Goal: Navigation & Orientation: Find specific page/section

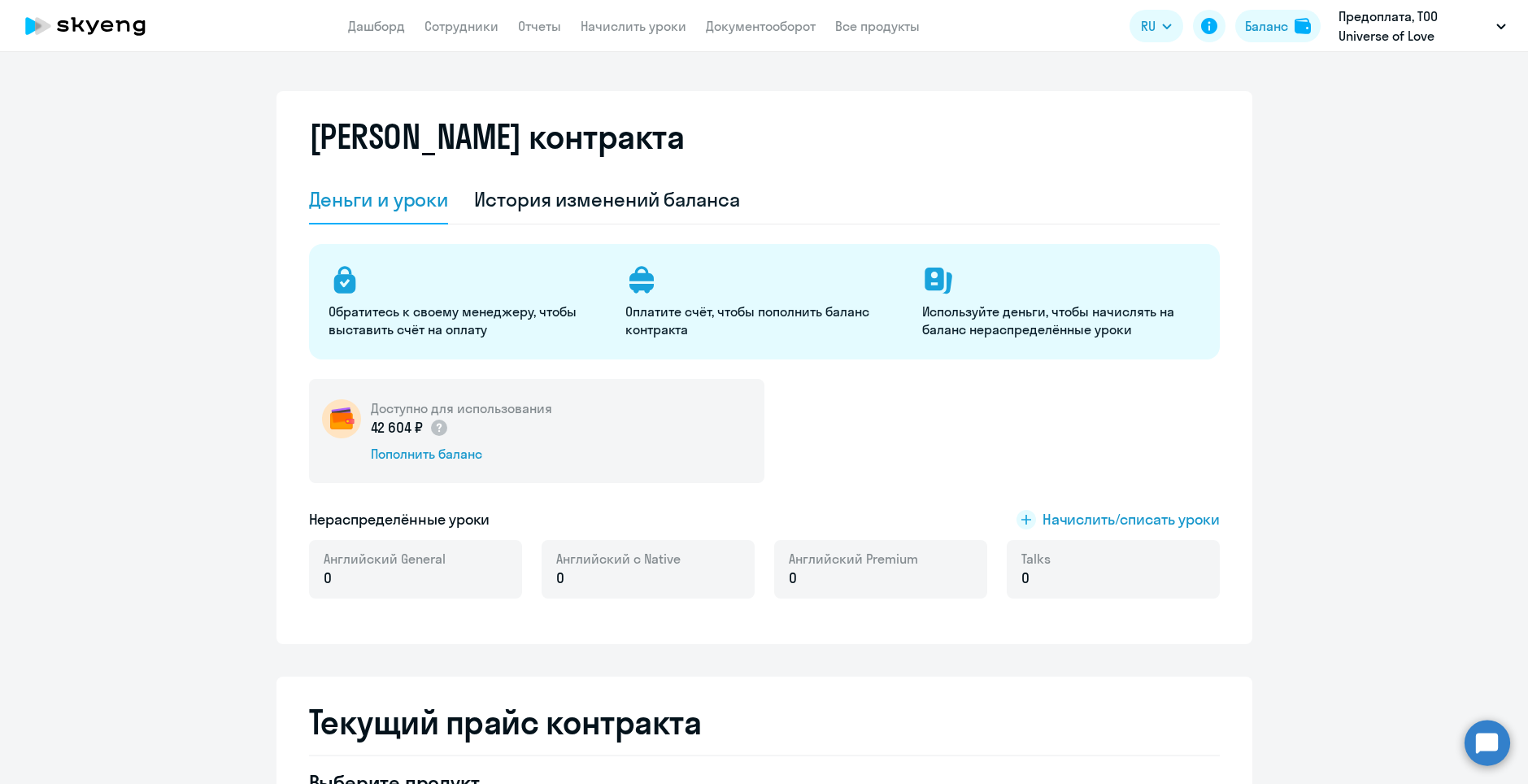
select select "english_adult_not_native_speaker"
drag, startPoint x: 368, startPoint y: 437, endPoint x: 430, endPoint y: 429, distance: 62.5
click at [430, 429] on p "292 605 ₽" at bounding box center [414, 427] width 87 height 21
click at [621, 430] on div "Доступно для использования 292 605 ₽ Пополнить баланс" at bounding box center [537, 431] width 456 height 104
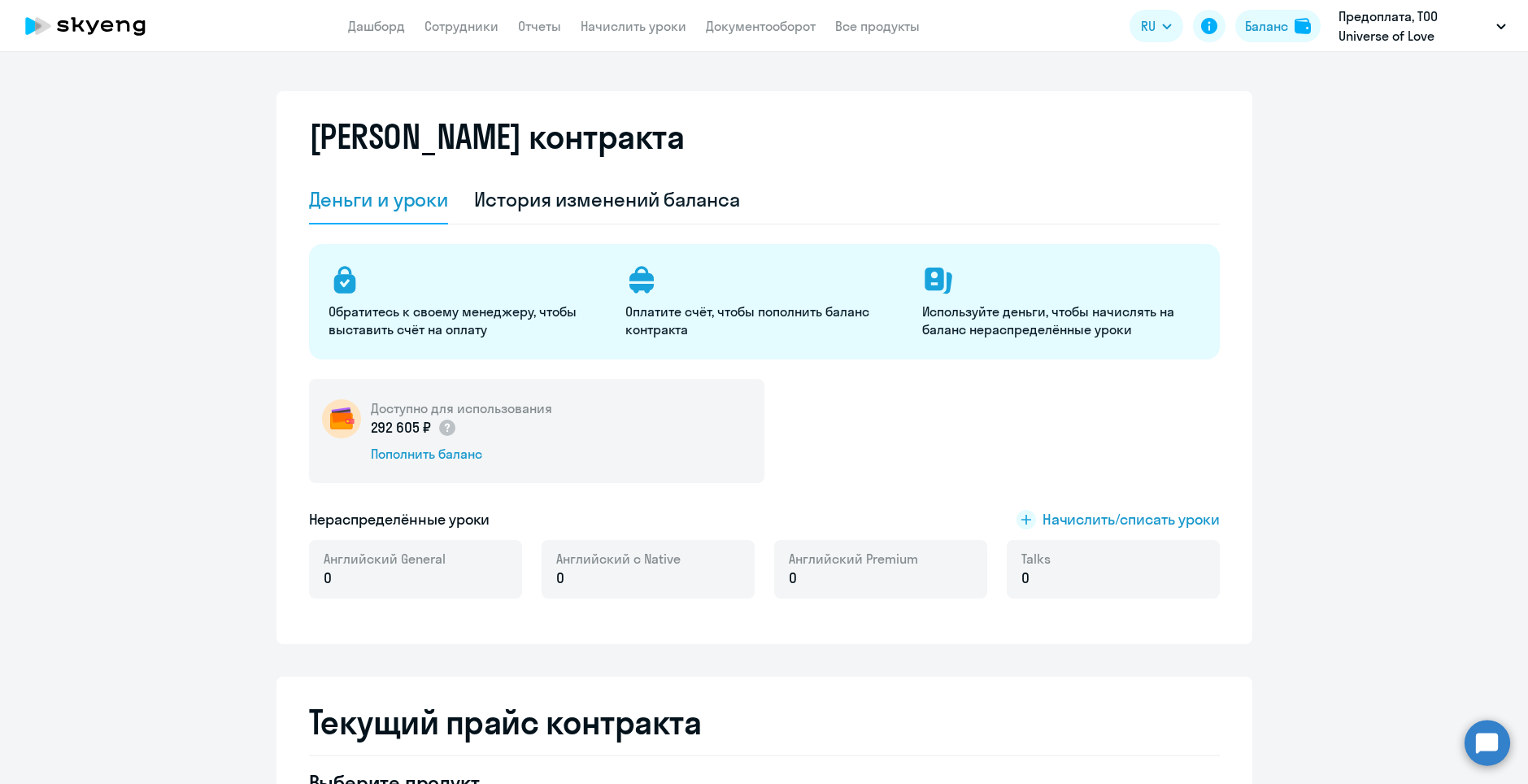
click at [472, 44] on app-header "Дашборд Сотрудники Отчеты Начислить уроки Документооборот Все продукты Дашборд …" at bounding box center [764, 26] width 1528 height 52
click at [467, 24] on link "Сотрудники" at bounding box center [461, 25] width 74 height 16
select select "30"
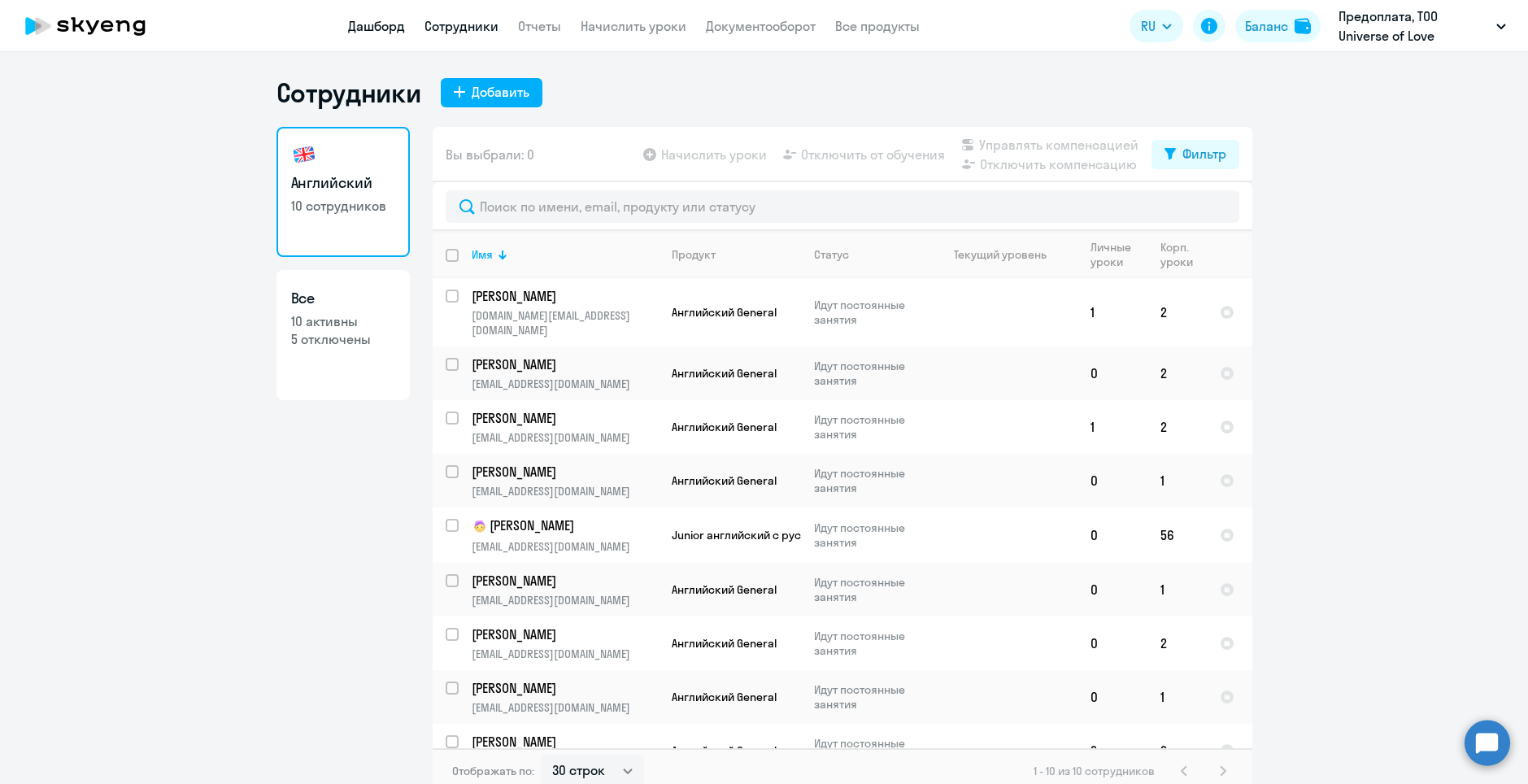
click at [381, 29] on link "Дашборд" at bounding box center [377, 25] width 57 height 16
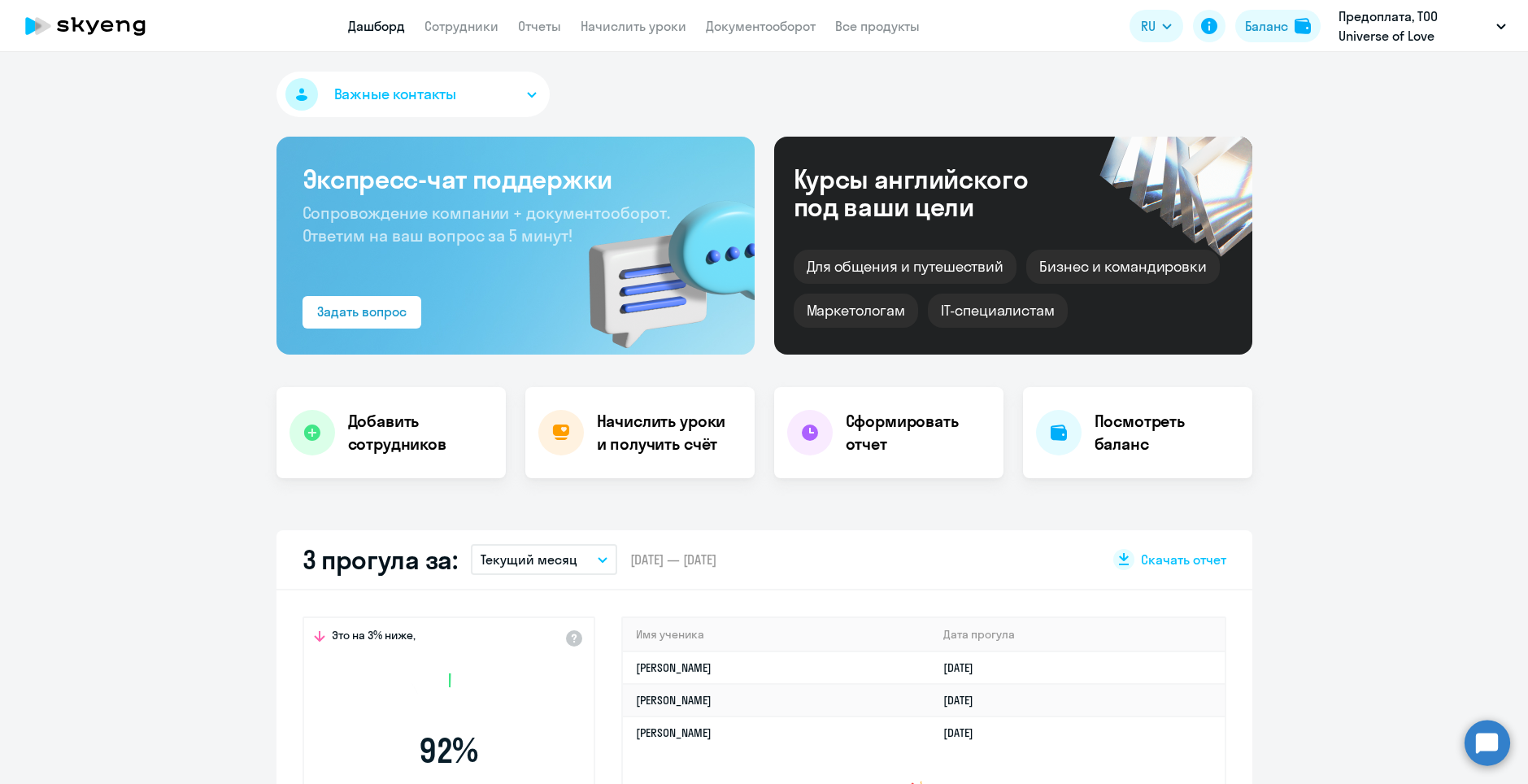
select select "30"
